Goal: Navigation & Orientation: Find specific page/section

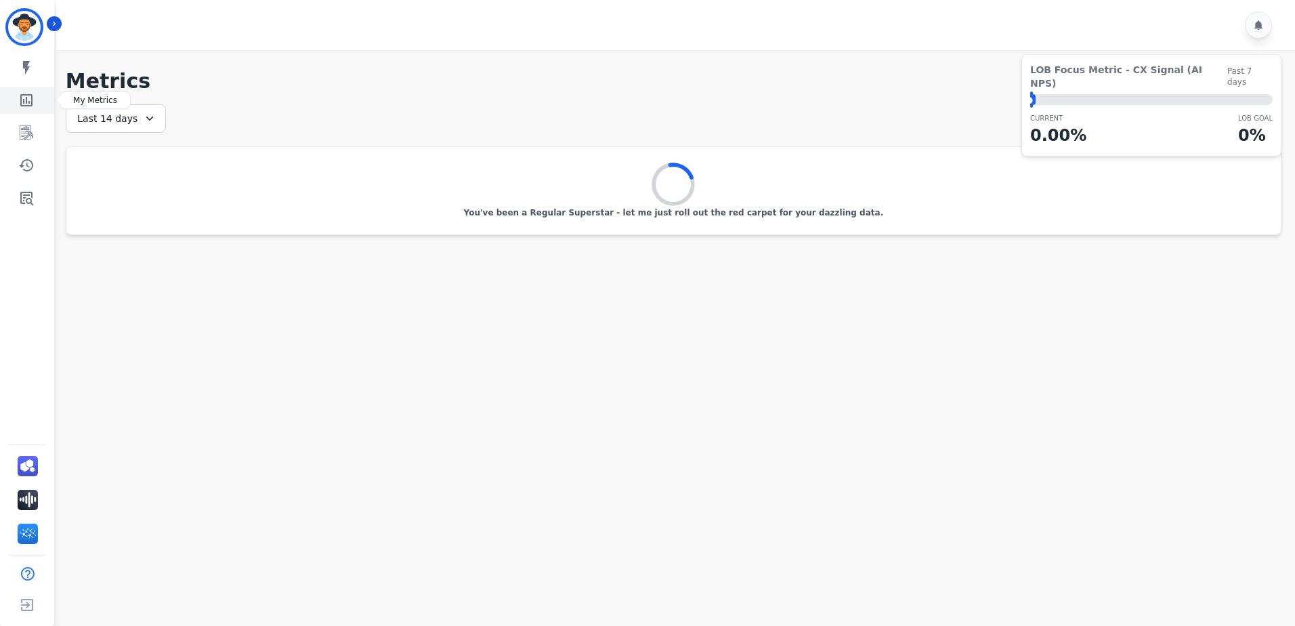
click at [33, 104] on icon "Sidebar" at bounding box center [26, 100] width 16 height 16
click at [26, 198] on icon "Sidebar" at bounding box center [26, 198] width 16 height 16
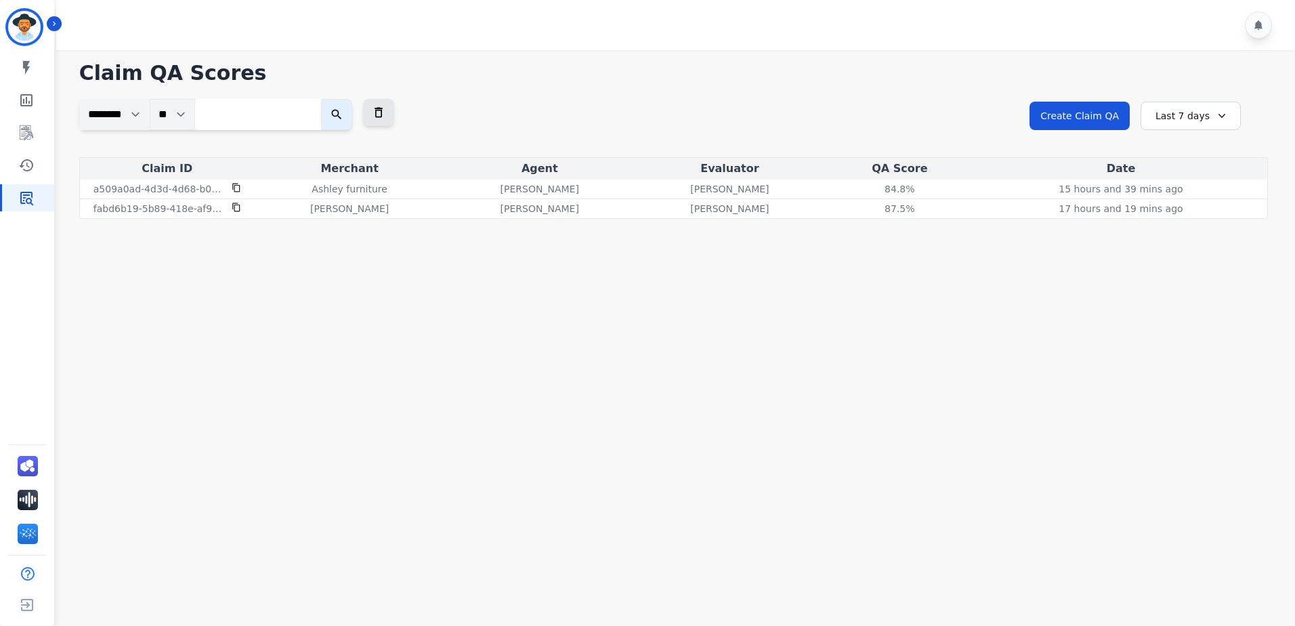
click at [138, 114] on select "********" at bounding box center [114, 114] width 70 height 31
click at [1215, 112] on icon at bounding box center [1222, 116] width 14 height 14
click at [1206, 217] on li "Last 14 days" at bounding box center [1200, 215] width 68 height 14
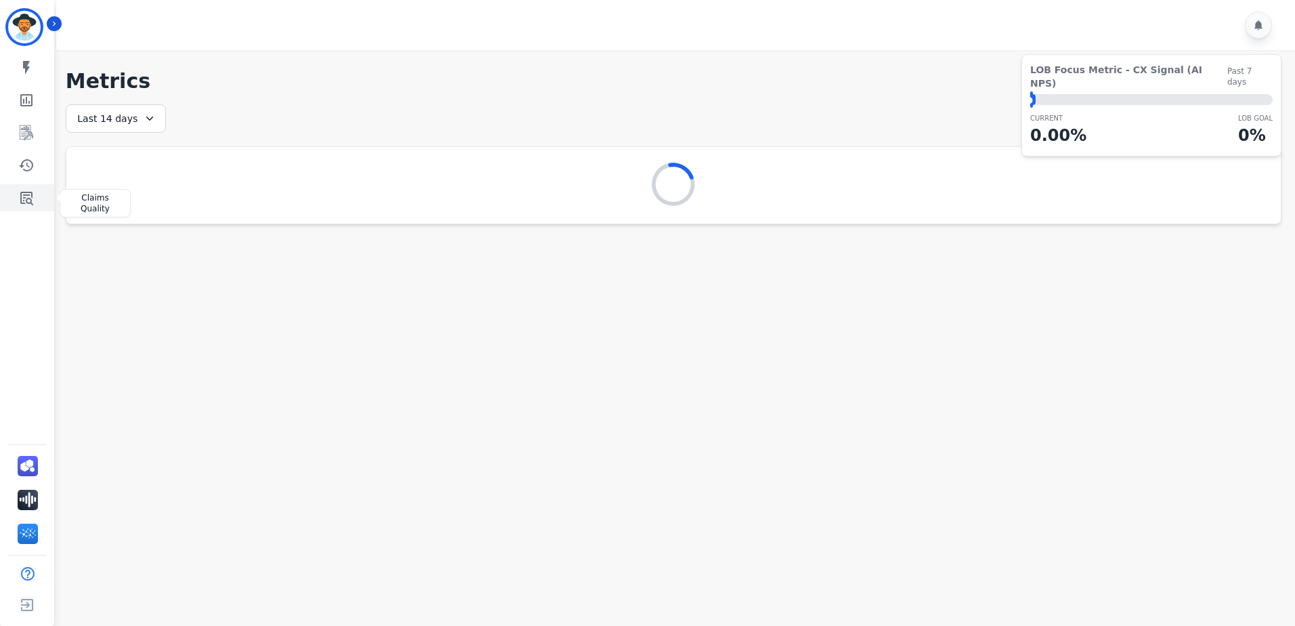
click at [24, 193] on icon "Sidebar" at bounding box center [26, 199] width 13 height 14
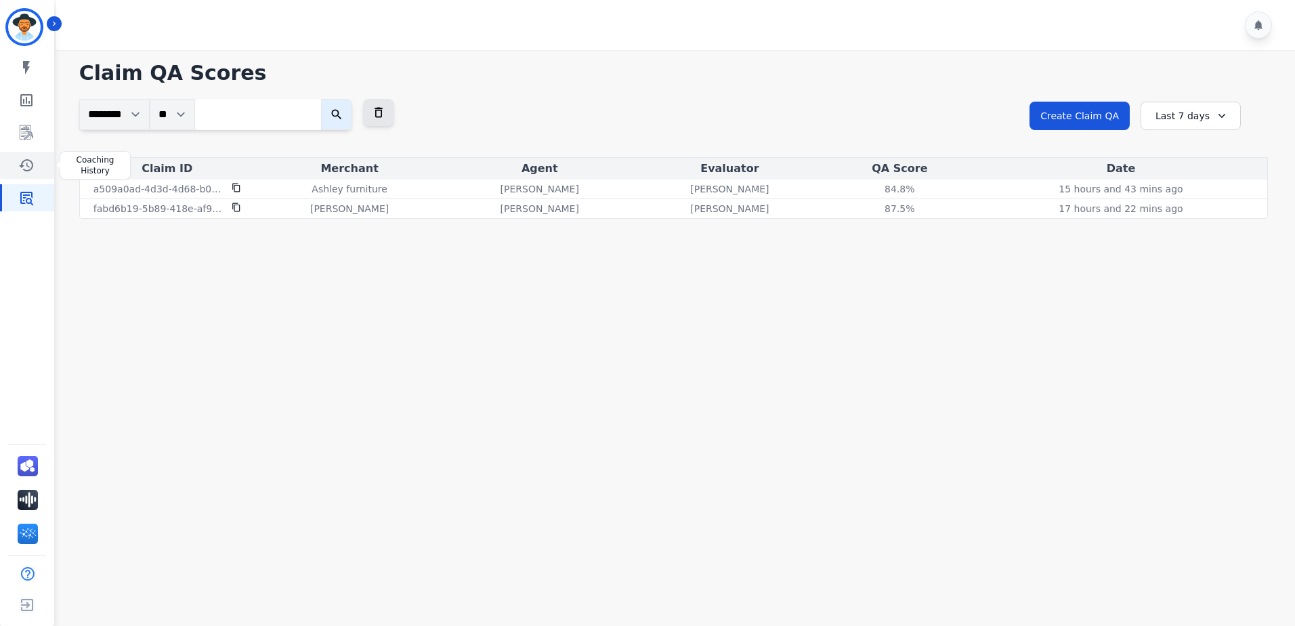
click at [39, 167] on link "Sidebar" at bounding box center [28, 165] width 52 height 27
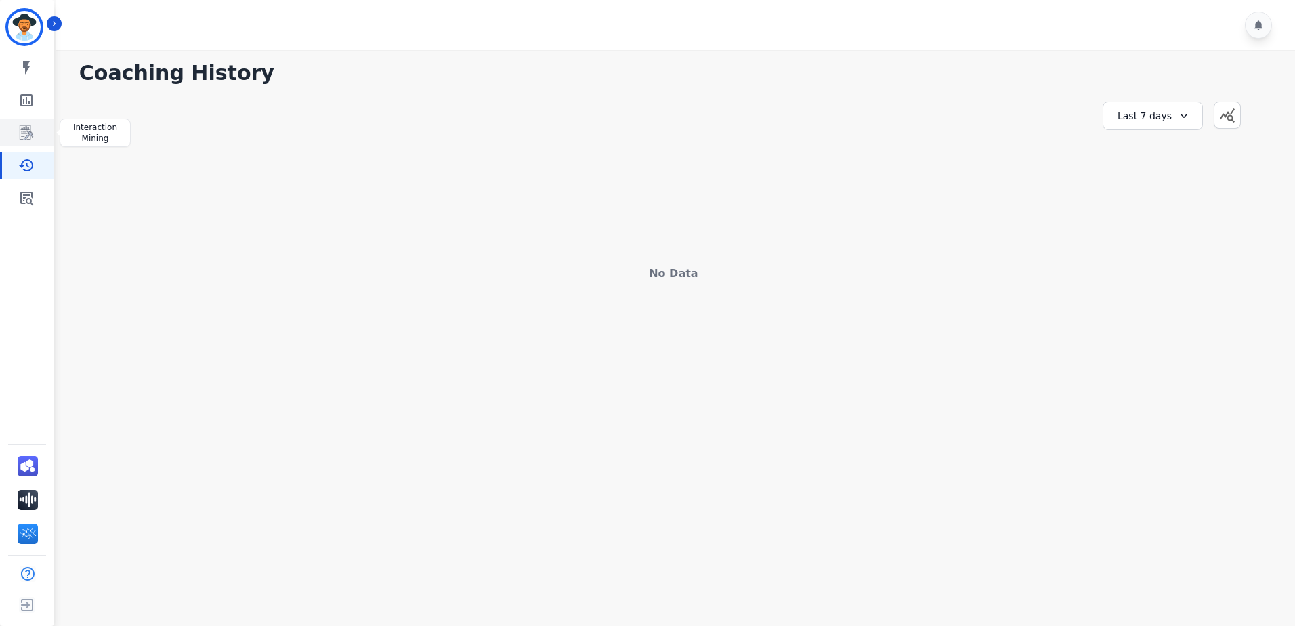
click at [33, 141] on link "Sidebar" at bounding box center [28, 132] width 52 height 27
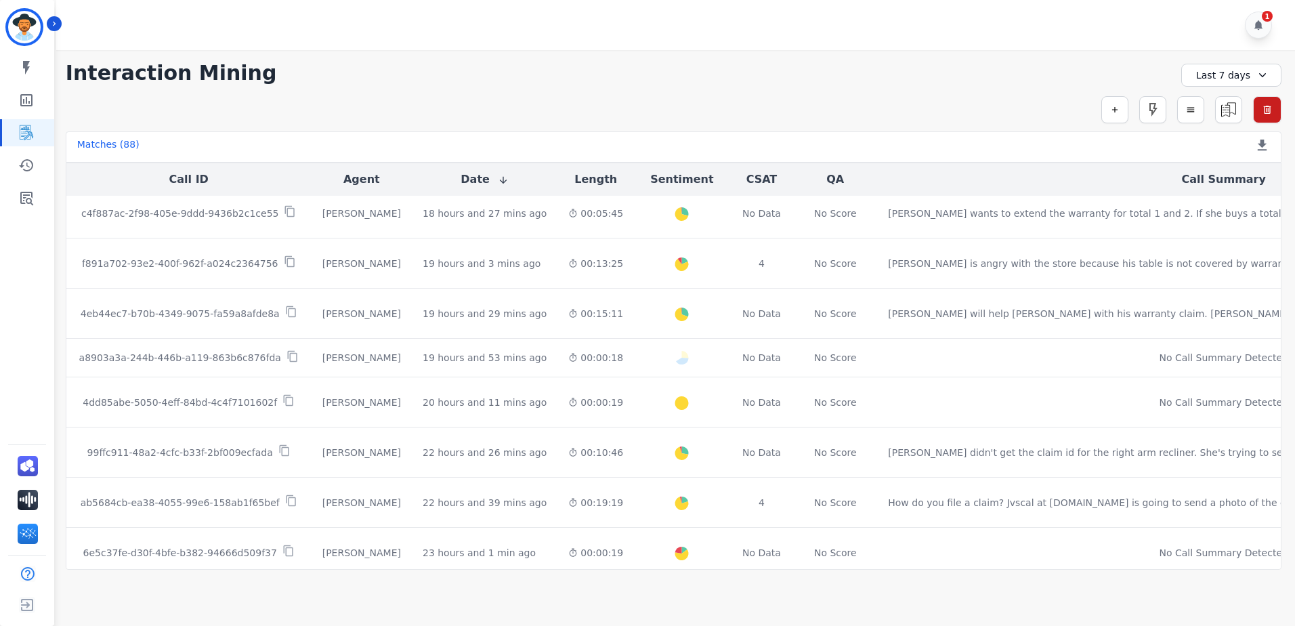
scroll to position [542, 0]
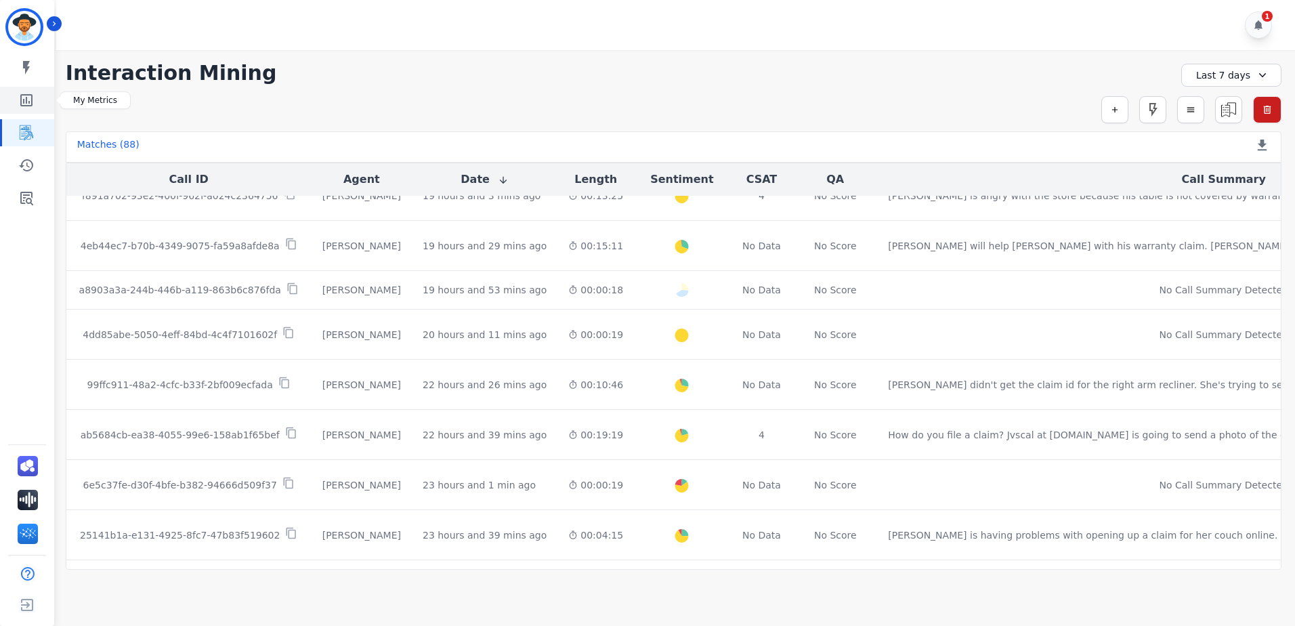
click at [36, 100] on link "Sidebar" at bounding box center [28, 100] width 52 height 27
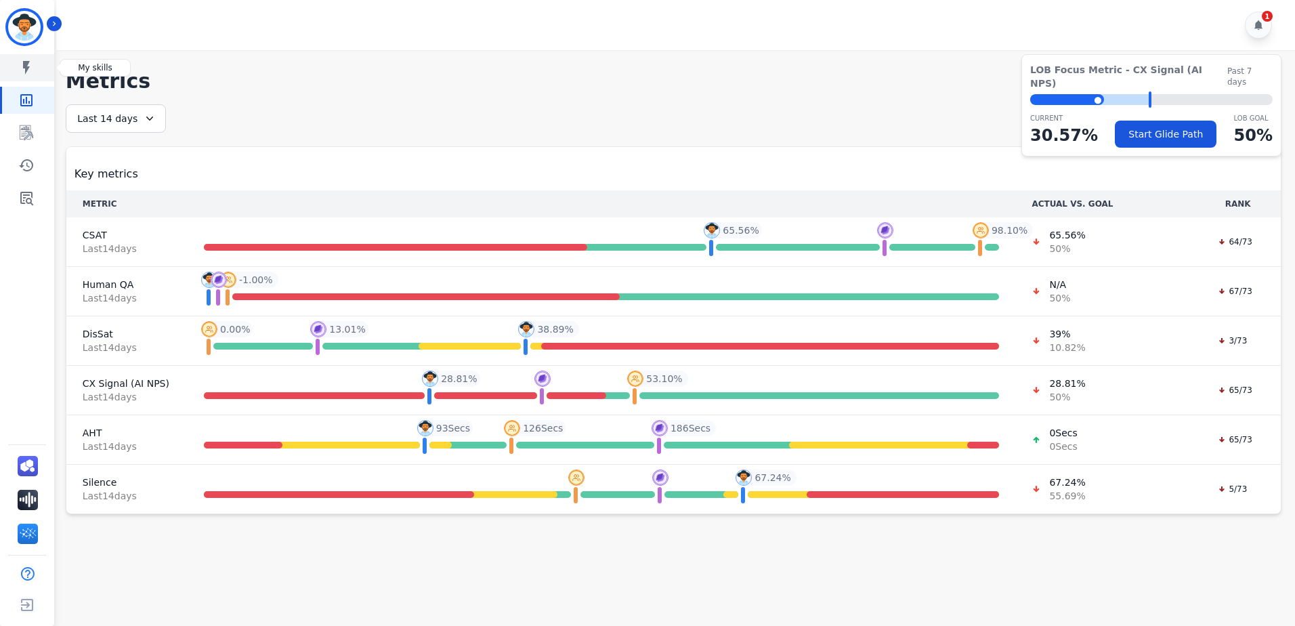
click at [28, 68] on icon "Sidebar" at bounding box center [26, 68] width 7 height 14
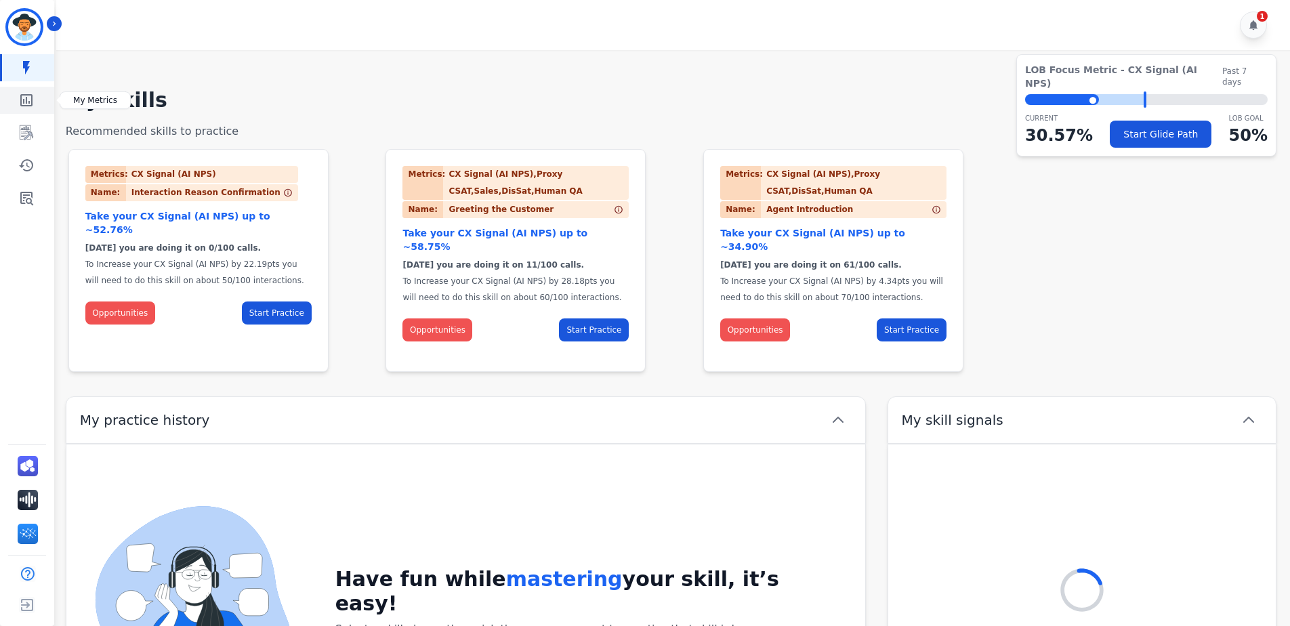
click at [22, 93] on icon "Sidebar" at bounding box center [26, 100] width 16 height 16
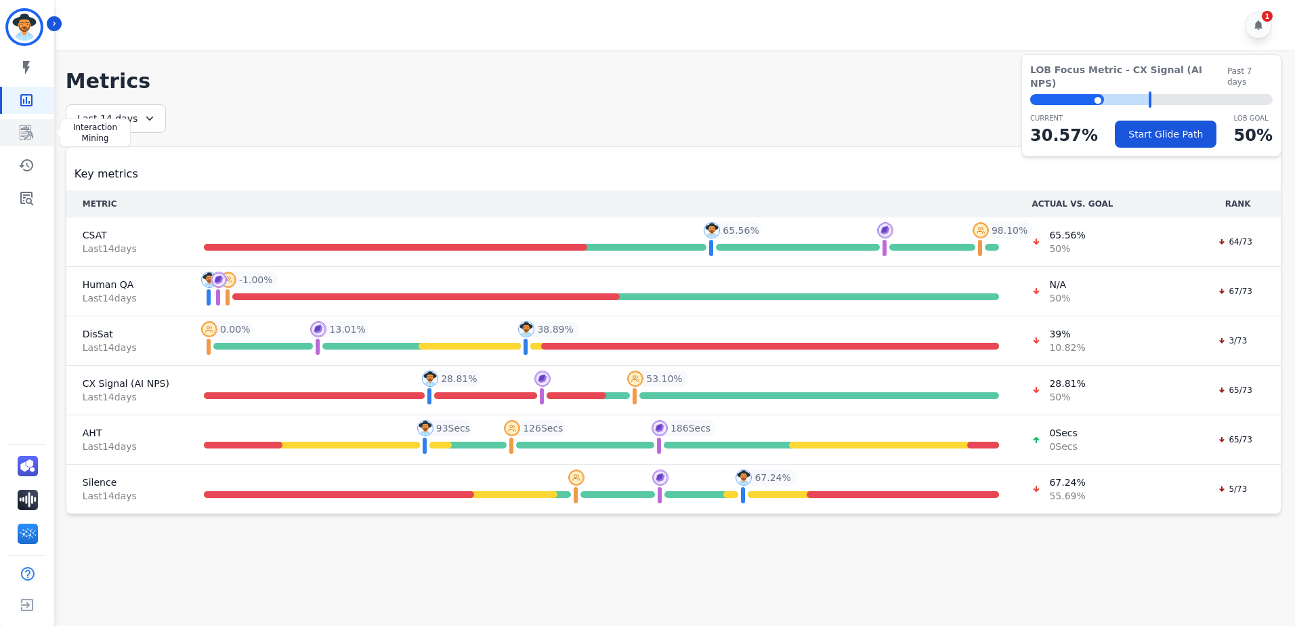
click at [24, 134] on icon "Sidebar" at bounding box center [26, 133] width 16 height 16
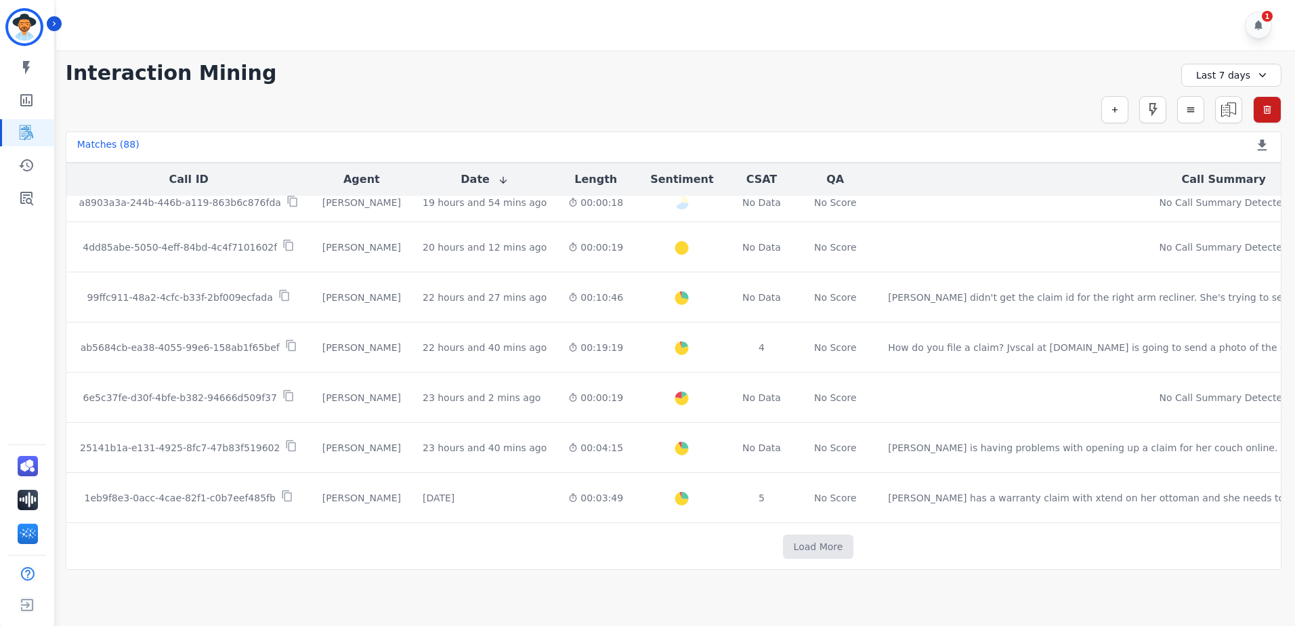
scroll to position [639, 0]
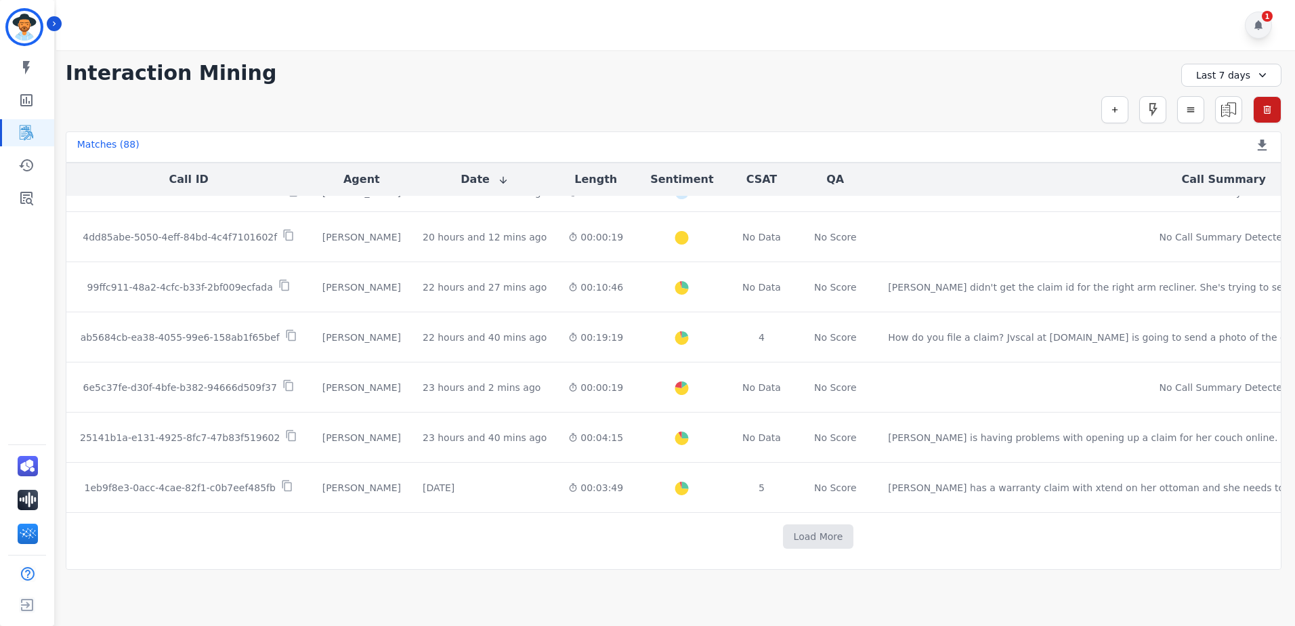
click at [1252, 30] on div "1" at bounding box center [1258, 25] width 27 height 27
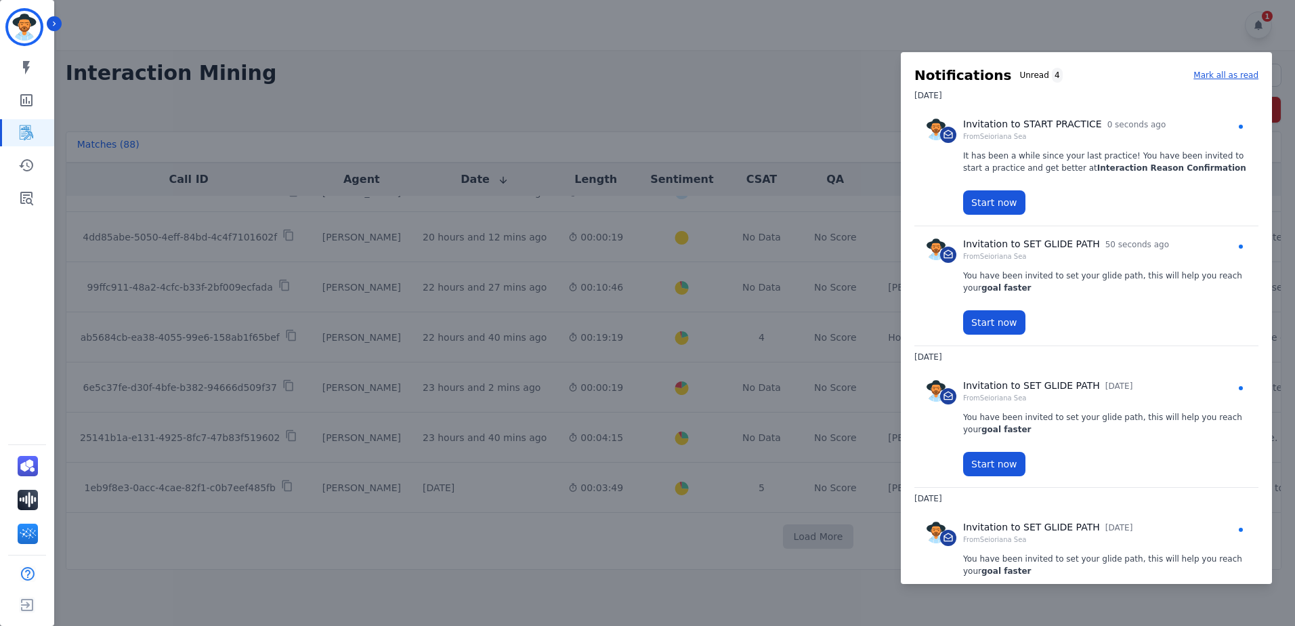
click at [767, 77] on div at bounding box center [647, 313] width 1295 height 626
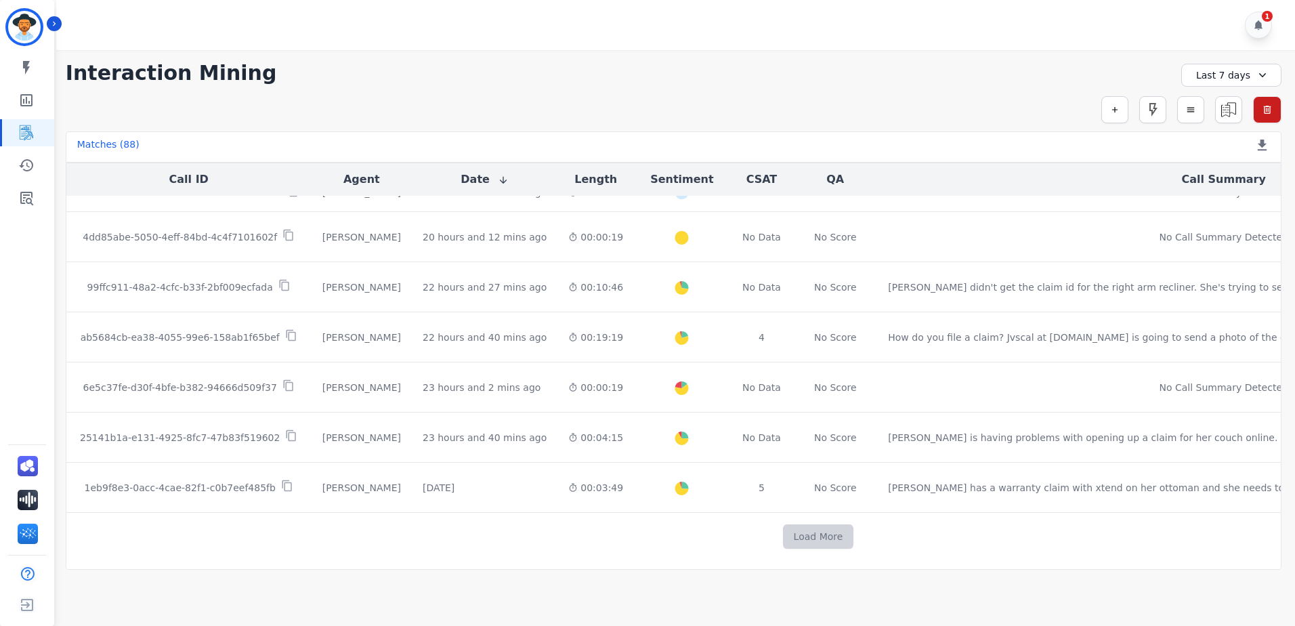
click at [783, 533] on button "Load More" at bounding box center [818, 536] width 71 height 24
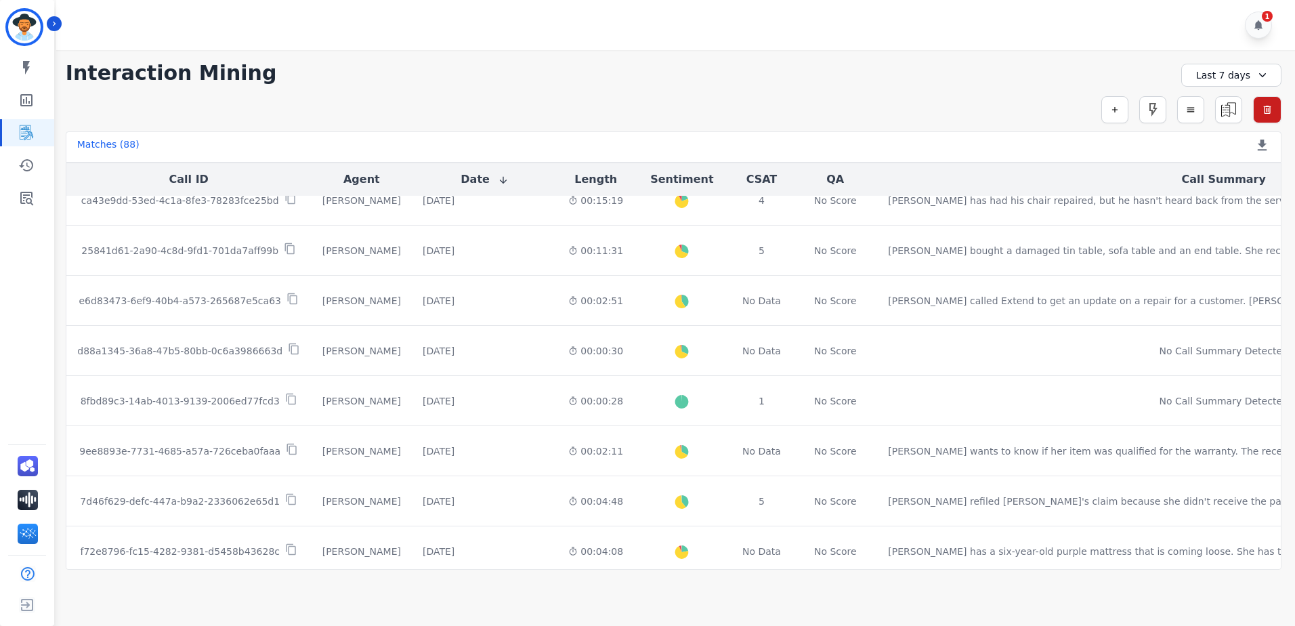
scroll to position [978, 0]
